Goal: Task Accomplishment & Management: Manage account settings

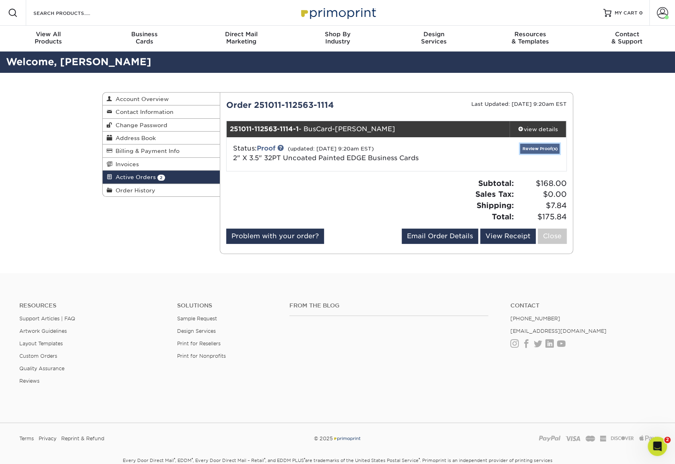
click at [540, 151] on link "Review Proof(s)" at bounding box center [539, 149] width 39 height 10
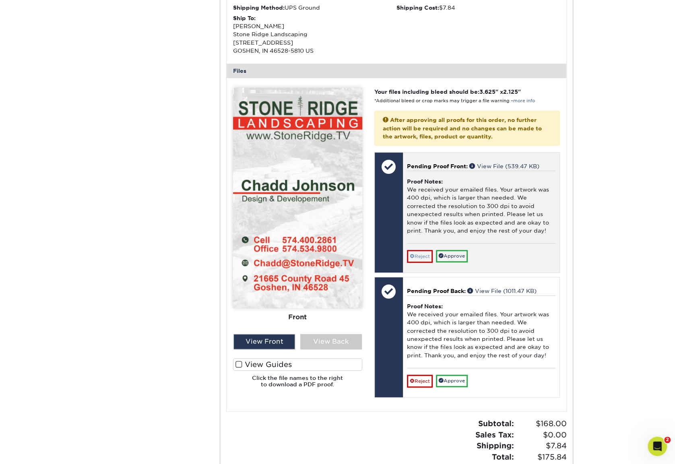
scroll to position [282, 0]
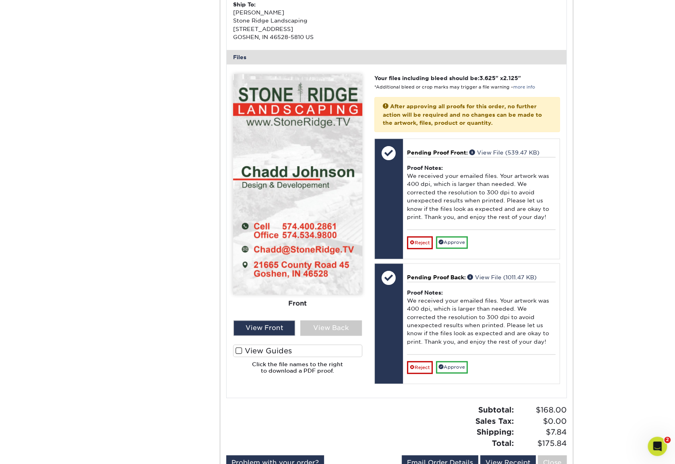
click at [239, 349] on span at bounding box center [239, 351] width 7 height 8
click at [0, 0] on input "View Guides" at bounding box center [0, 0] width 0 height 0
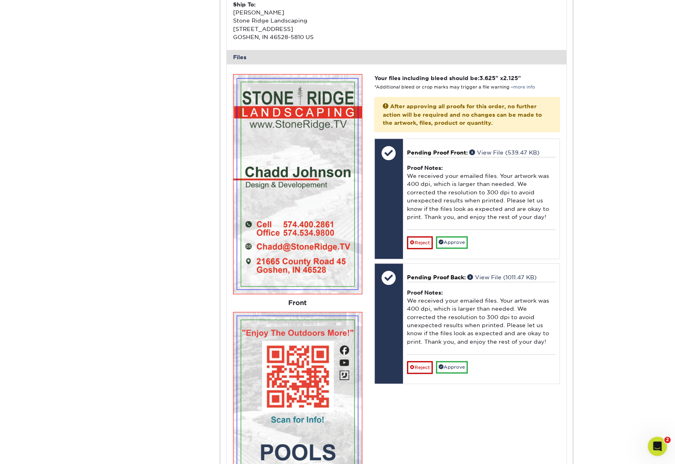
click at [239, 349] on img at bounding box center [297, 421] width 121 height 211
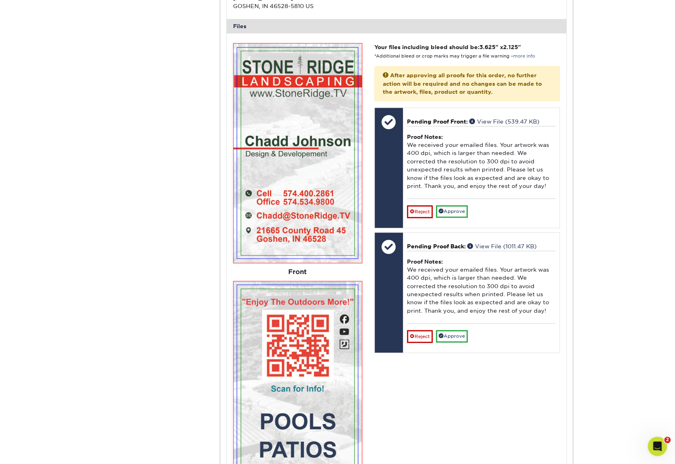
scroll to position [443, 0]
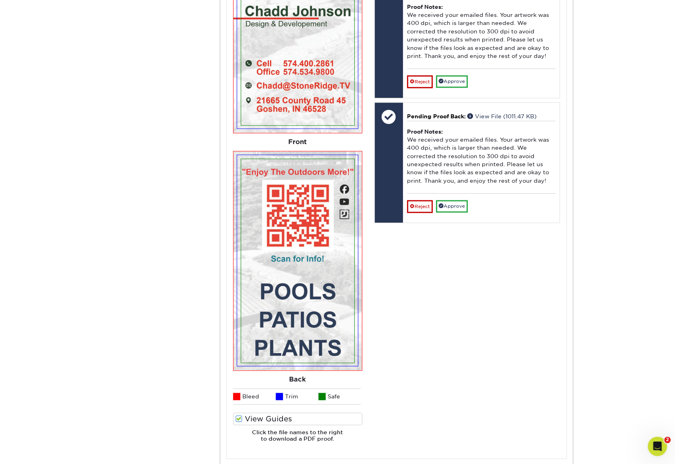
click at [238, 419] on span at bounding box center [239, 419] width 7 height 8
click at [0, 0] on input "View Guides" at bounding box center [0, 0] width 0 height 0
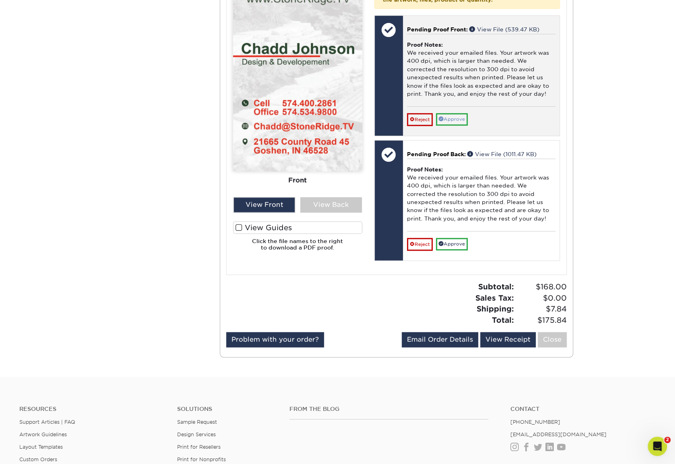
scroll to position [414, 0]
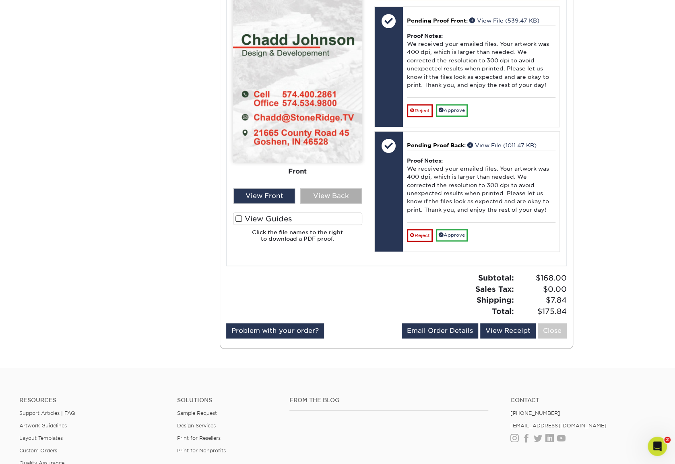
click at [333, 195] on div "View Back" at bounding box center [331, 195] width 62 height 15
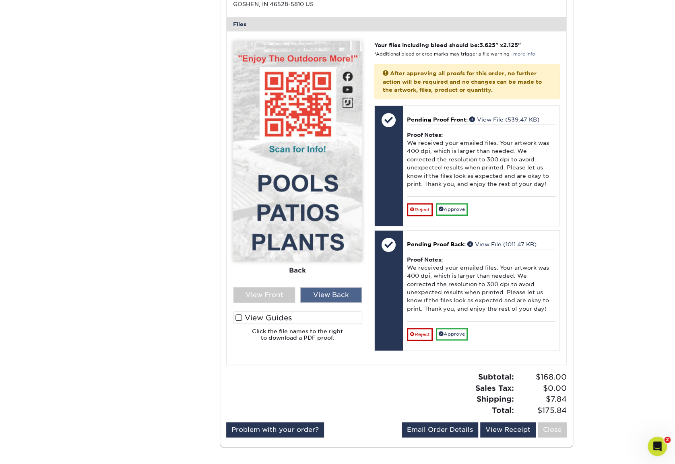
scroll to position [293, 0]
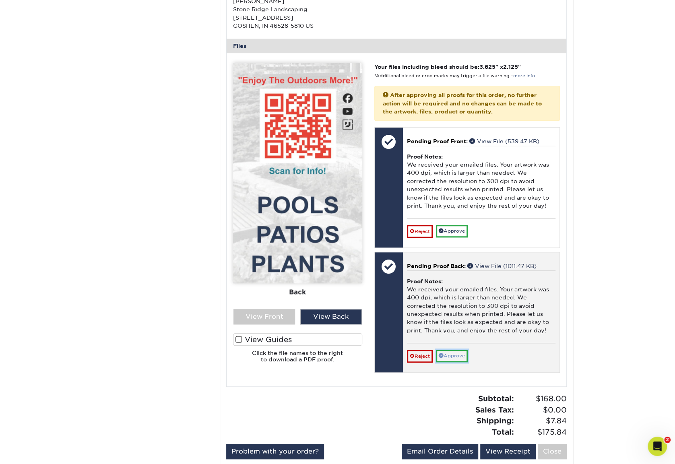
click at [456, 354] on link "Approve" at bounding box center [452, 356] width 32 height 12
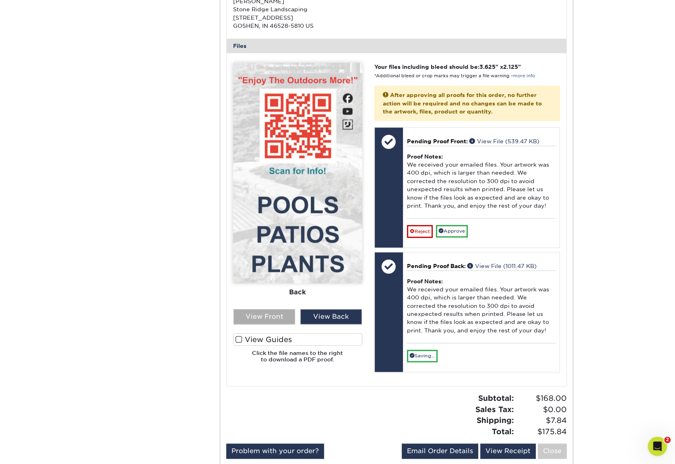
click at [261, 310] on div "View Front" at bounding box center [265, 316] width 62 height 15
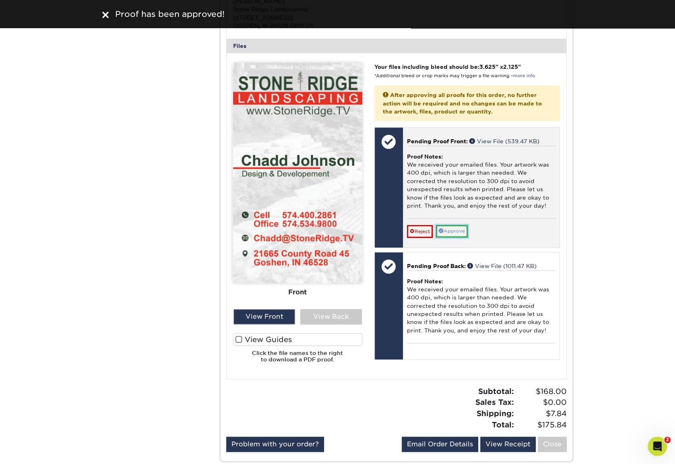
click at [453, 232] on link "Approve" at bounding box center [452, 231] width 32 height 12
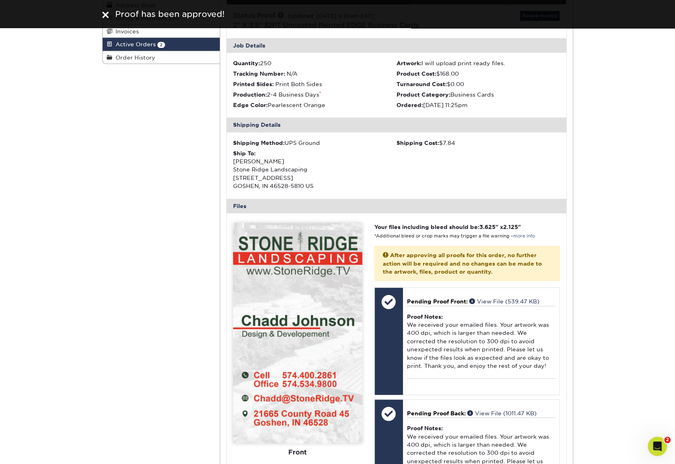
scroll to position [132, 0]
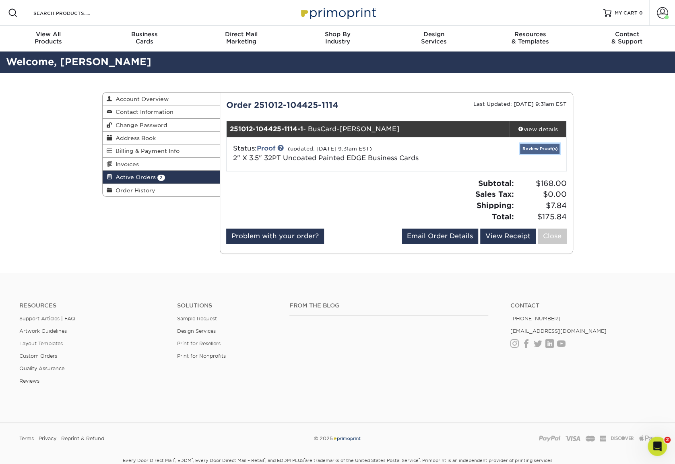
click at [539, 148] on link "Review Proof(s)" at bounding box center [539, 149] width 39 height 10
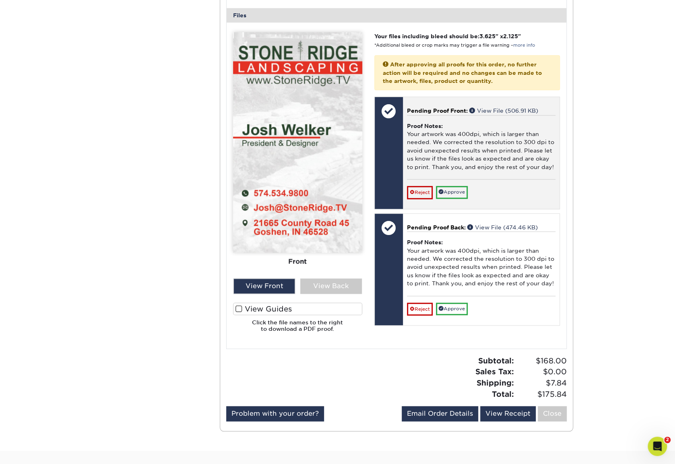
scroll to position [322, 0]
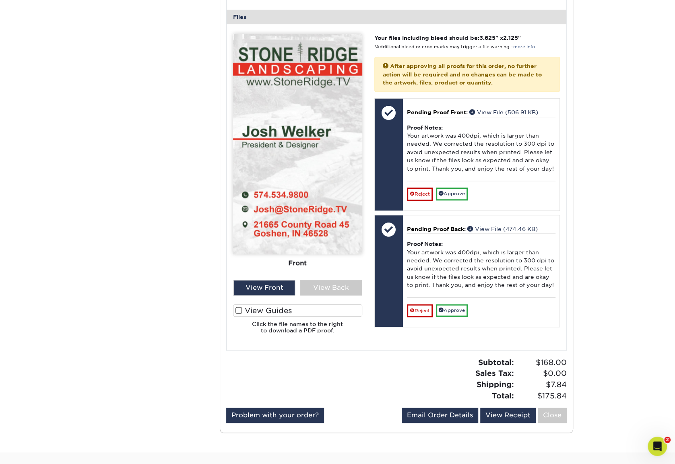
click at [239, 311] on span at bounding box center [239, 311] width 7 height 8
click at [0, 0] on input "View Guides" at bounding box center [0, 0] width 0 height 0
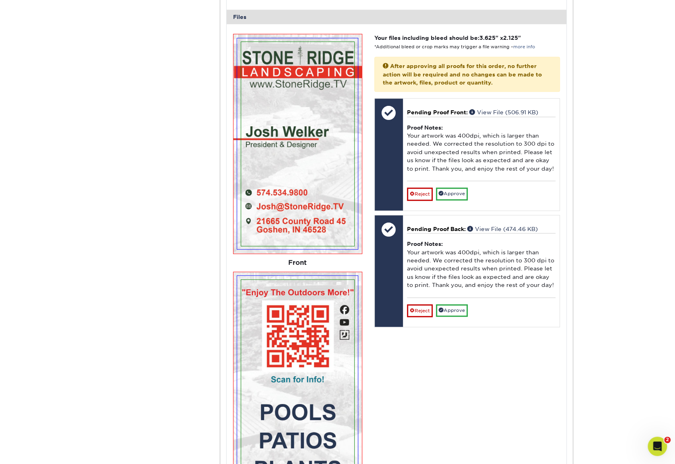
click at [239, 311] on img at bounding box center [297, 381] width 121 height 211
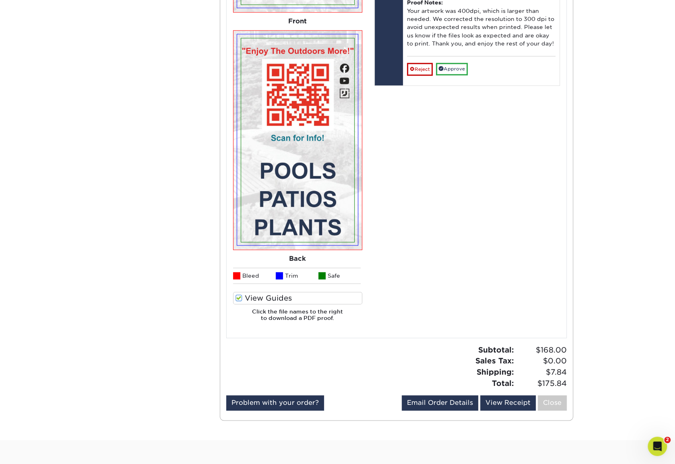
click at [239, 299] on span at bounding box center [239, 298] width 7 height 8
click at [0, 0] on input "View Guides" at bounding box center [0, 0] width 0 height 0
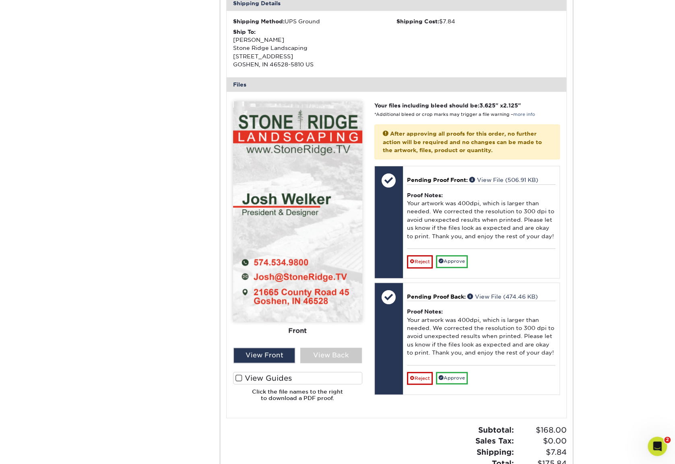
scroll to position [253, 0]
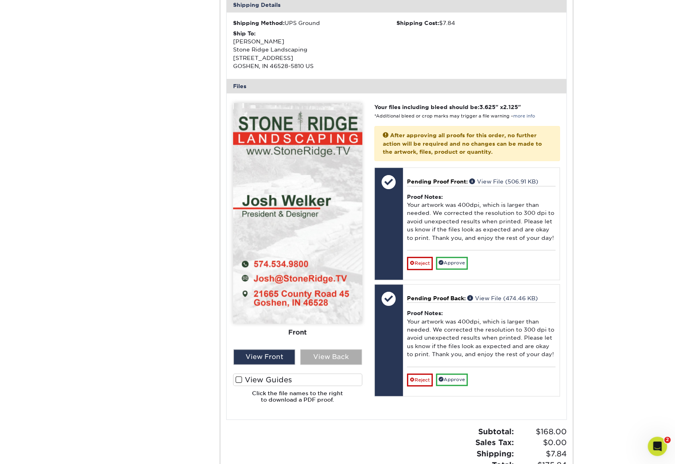
click at [341, 356] on div "View Back" at bounding box center [331, 356] width 62 height 15
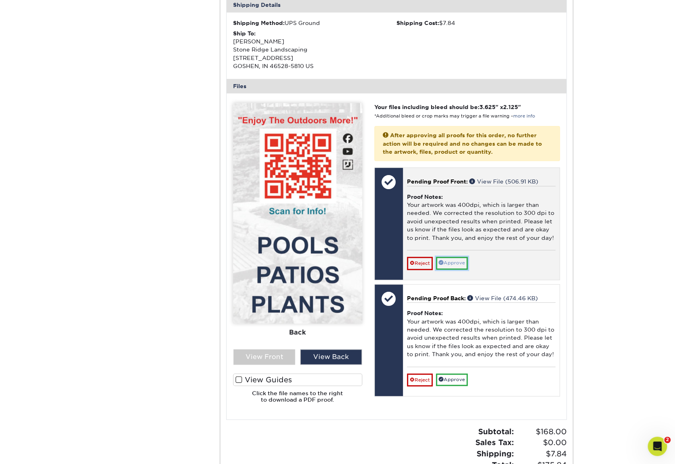
click at [448, 261] on link "Approve" at bounding box center [452, 263] width 32 height 12
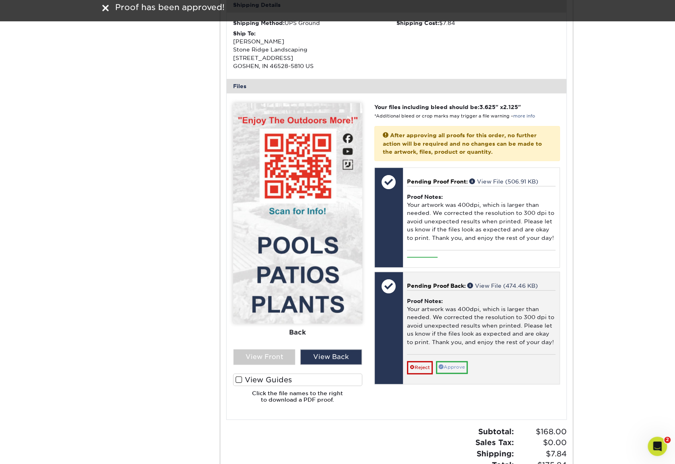
click at [455, 376] on div "Pending Proof Back: View File (474.46 KB) Proof Notes: Your artwork was 400dpi,…" at bounding box center [481, 328] width 157 height 112
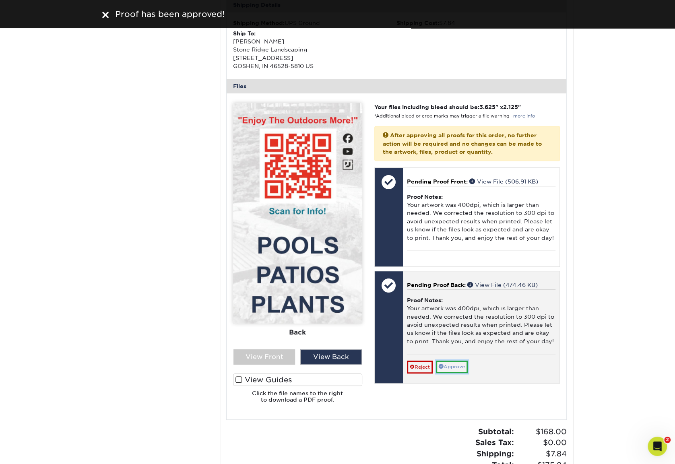
click at [453, 366] on link "Approve" at bounding box center [452, 367] width 32 height 12
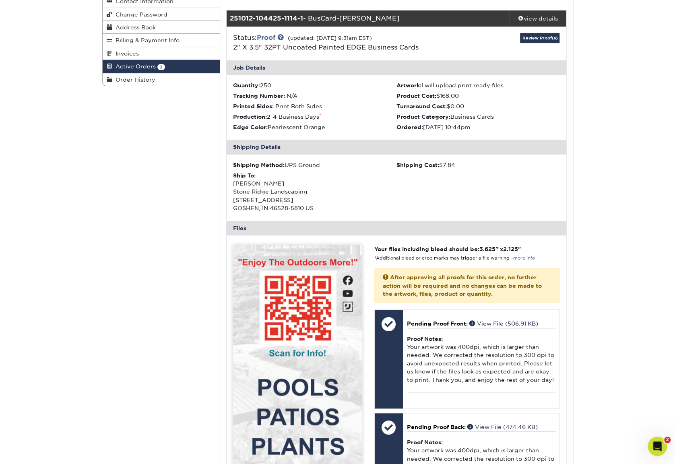
scroll to position [132, 0]
